Goal: Navigation & Orientation: Find specific page/section

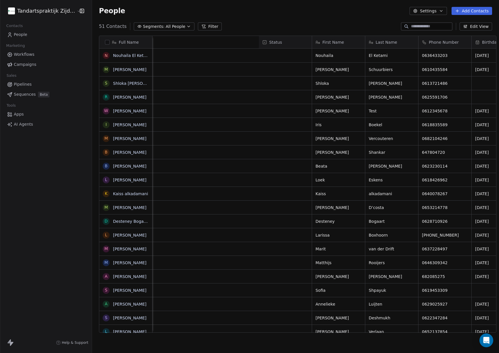
scroll to position [311, 411]
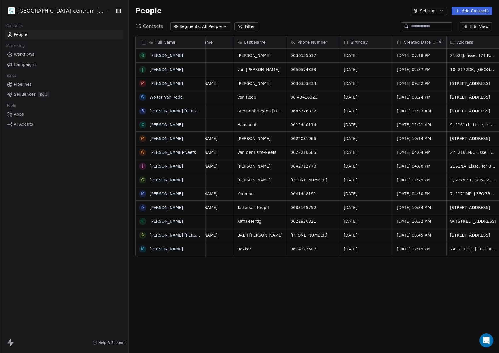
scroll to position [0, 97]
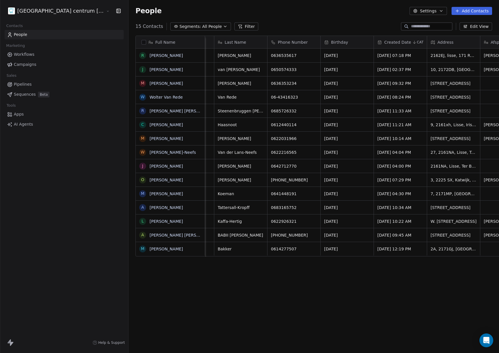
click at [50, 15] on html "Tandheelkundig centrum [GEOGRAPHIC_DATA] Contacts People Marketing Workflows Ca…" at bounding box center [249, 176] width 499 height 353
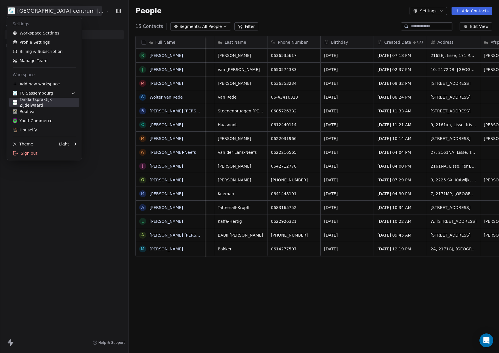
click at [49, 104] on div "Tandartspraktijk Zijdelwaard" at bounding box center [44, 102] width 63 height 11
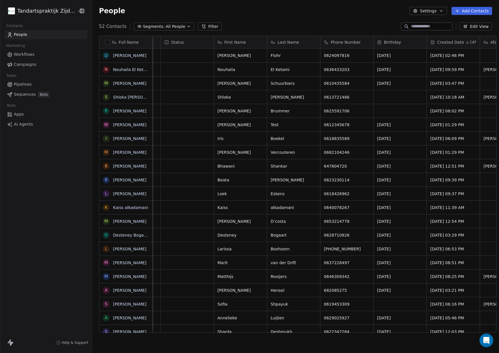
scroll to position [0, 101]
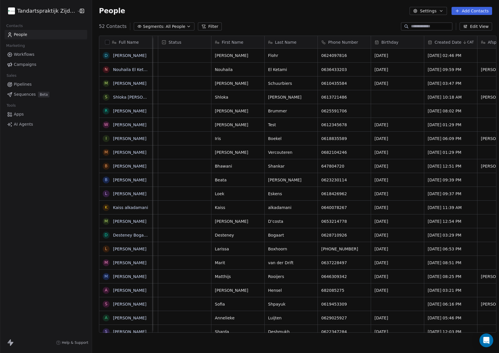
click at [41, 10] on html "Tandartspraktijk Zijdelwaard Contacts People Marketing Workflows Campaigns Sale…" at bounding box center [249, 176] width 499 height 353
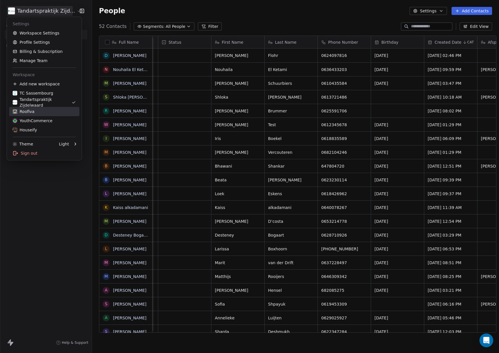
click at [45, 110] on div "Roofiva" at bounding box center [44, 112] width 63 height 6
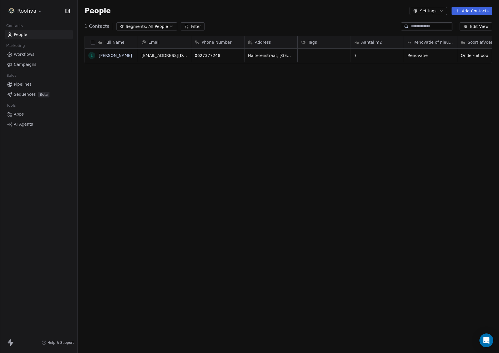
scroll to position [311, 421]
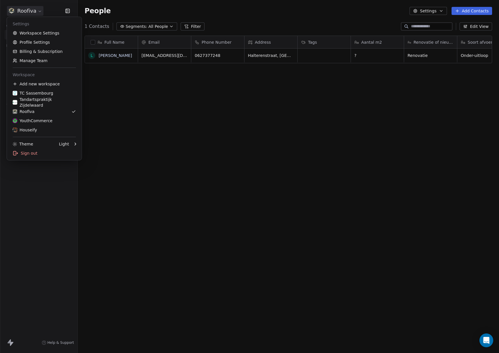
click at [37, 11] on html "Roofiva Contacts People Marketing Workflows Campaigns Sales Pipelines Sequences…" at bounding box center [249, 176] width 499 height 353
click at [50, 118] on div "YouthCommerce" at bounding box center [33, 121] width 40 height 6
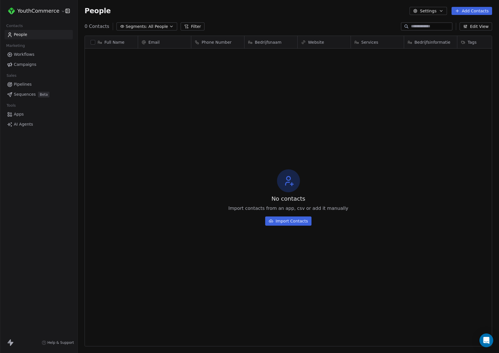
scroll to position [311, 421]
click at [39, 10] on html "YouthCommerce Contacts People Marketing Workflows Campaigns Sales Pipelines Seq…" at bounding box center [249, 176] width 499 height 353
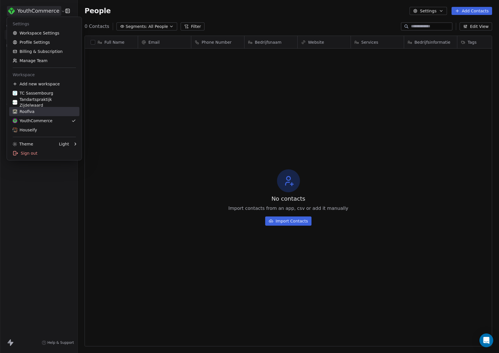
click at [43, 114] on div "Roofiva" at bounding box center [44, 112] width 63 height 6
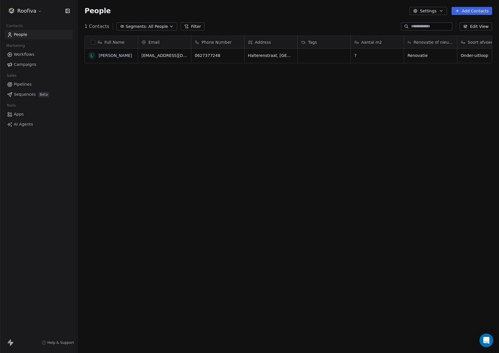
scroll to position [311, 421]
